Goal: Task Accomplishment & Management: Manage account settings

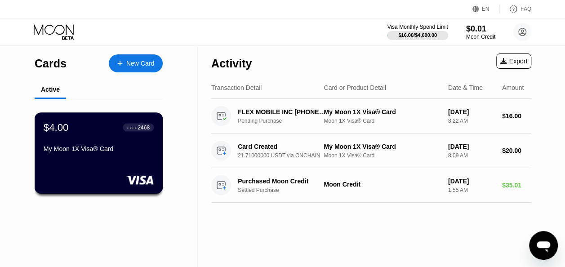
click at [117, 145] on div "$4.00 ● ● ● ● 2468 My Moon 1X Visa® Card" at bounding box center [99, 138] width 110 height 35
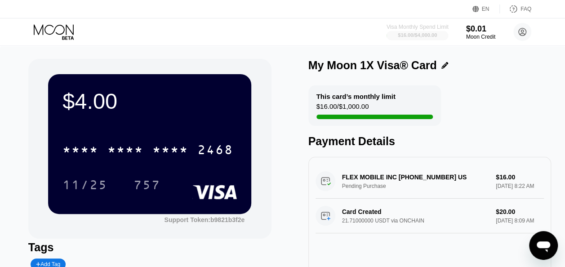
click at [417, 33] on div "$16.00 / $4,000.00" at bounding box center [417, 34] width 39 height 5
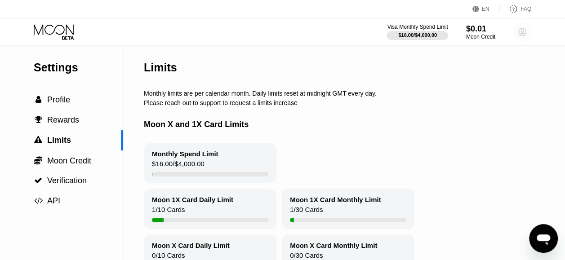
click at [523, 31] on icon at bounding box center [522, 32] width 5 height 5
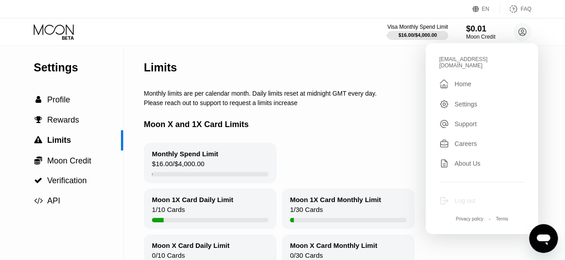
click at [465, 196] on div "Log out" at bounding box center [481, 201] width 85 height 10
